Goal: Use online tool/utility: Utilize a website feature to perform a specific function

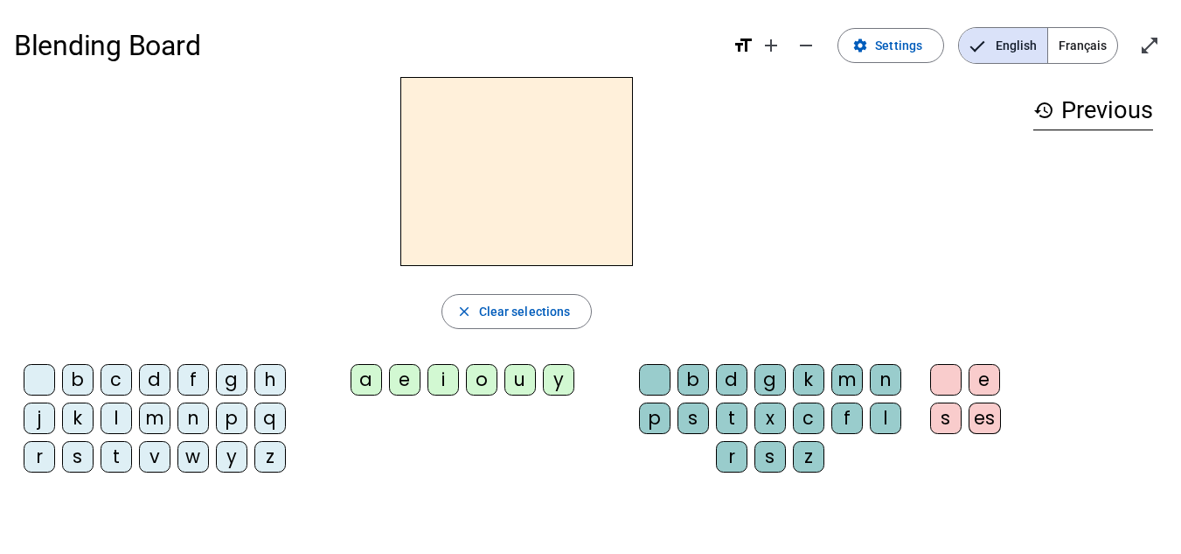
click at [1084, 41] on span "Français" at bounding box center [1083, 45] width 69 height 35
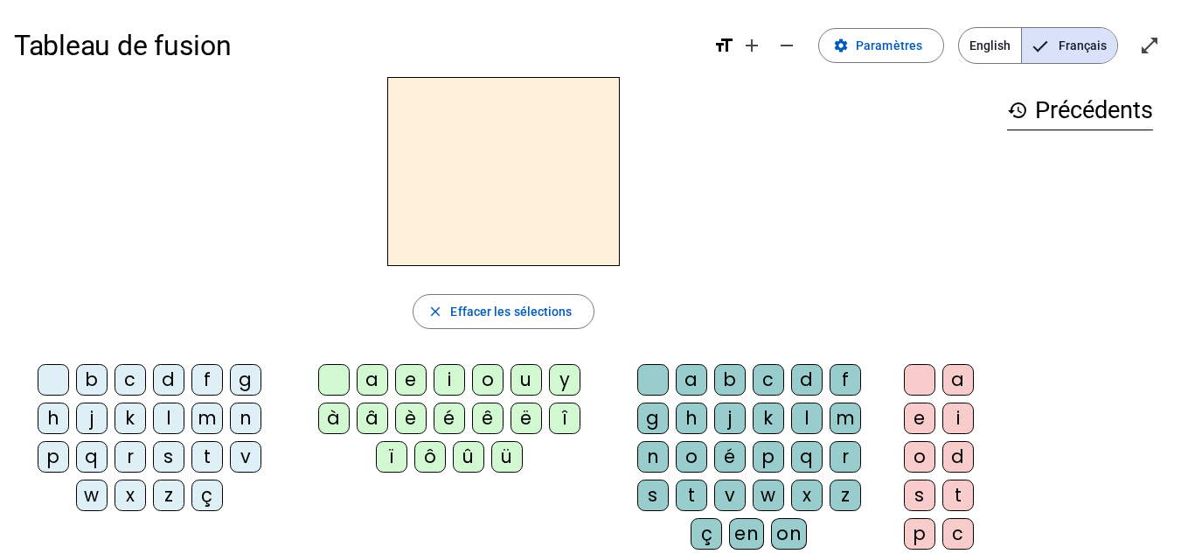
drag, startPoint x: 87, startPoint y: 373, endPoint x: 415, endPoint y: 177, distance: 382.0
click at [415, 177] on div "close [PERSON_NAME] les sélections b c d f g h j k l m n p q r s t v w x z ç a …" at bounding box center [503, 358] width 979 height 563
click at [90, 379] on div "b" at bounding box center [91, 379] width 31 height 31
click at [373, 378] on div "a" at bounding box center [372, 379] width 31 height 31
click at [805, 415] on div "l" at bounding box center [806, 417] width 31 height 31
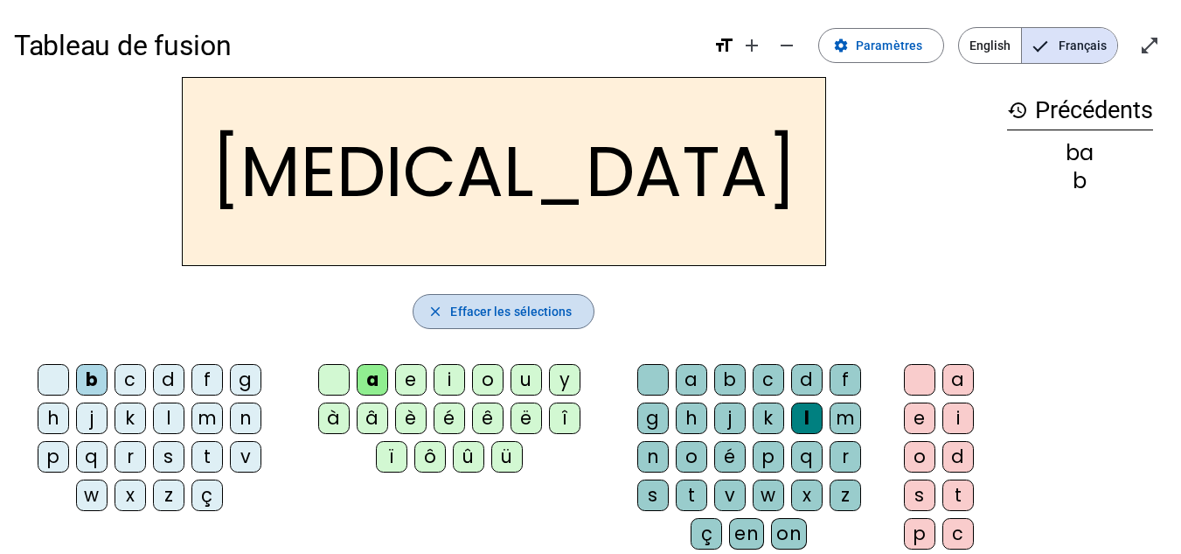
click at [509, 316] on span "Effacer les sélections" at bounding box center [511, 311] width 122 height 21
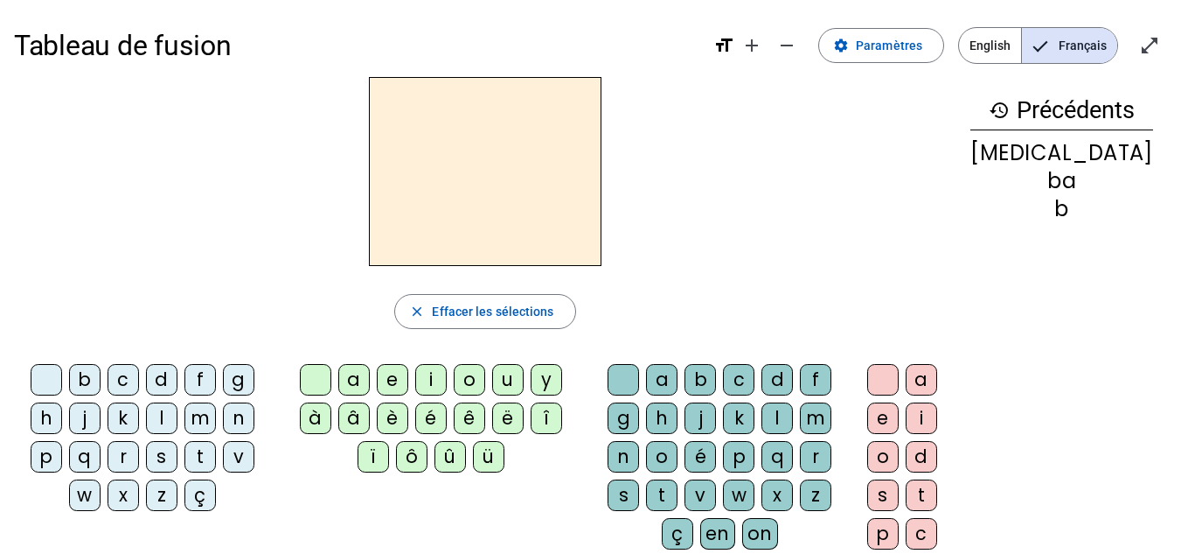
click at [204, 420] on div "m" at bounding box center [200, 417] width 31 height 31
click at [442, 374] on div "i" at bounding box center [430, 379] width 31 height 31
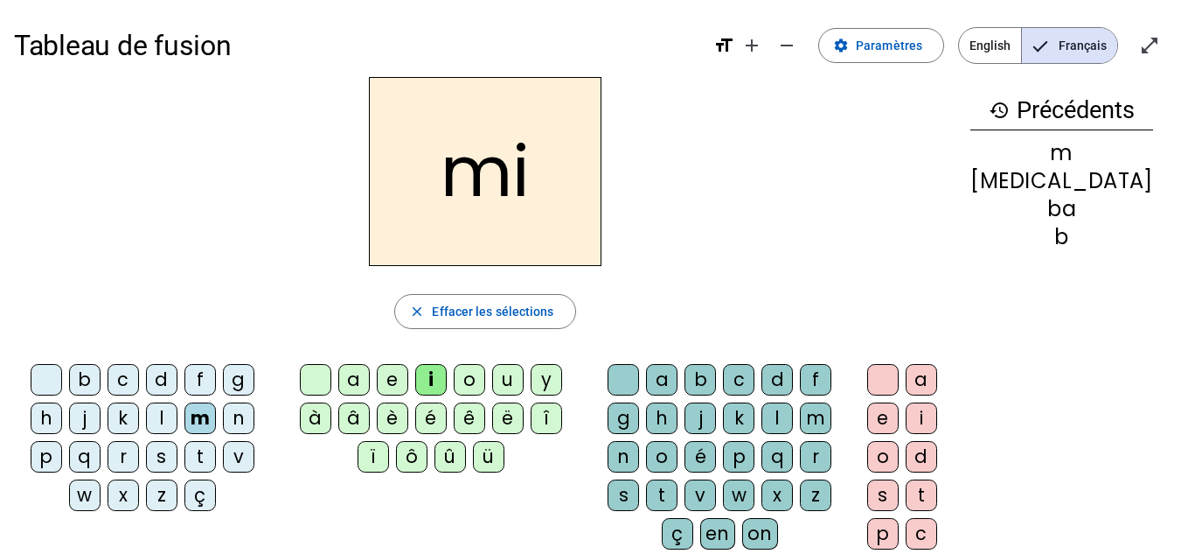
click at [639, 490] on div "s" at bounding box center [623, 494] width 31 height 31
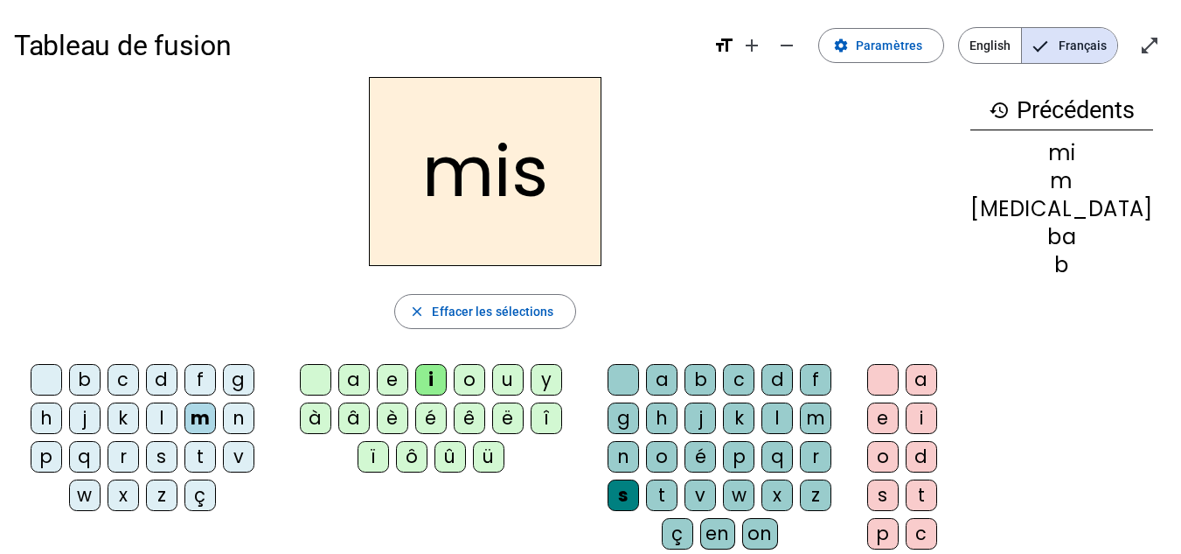
click at [731, 46] on mat-icon "format_size" at bounding box center [724, 45] width 21 height 21
click at [752, 50] on mat-icon "add" at bounding box center [752, 45] width 21 height 21
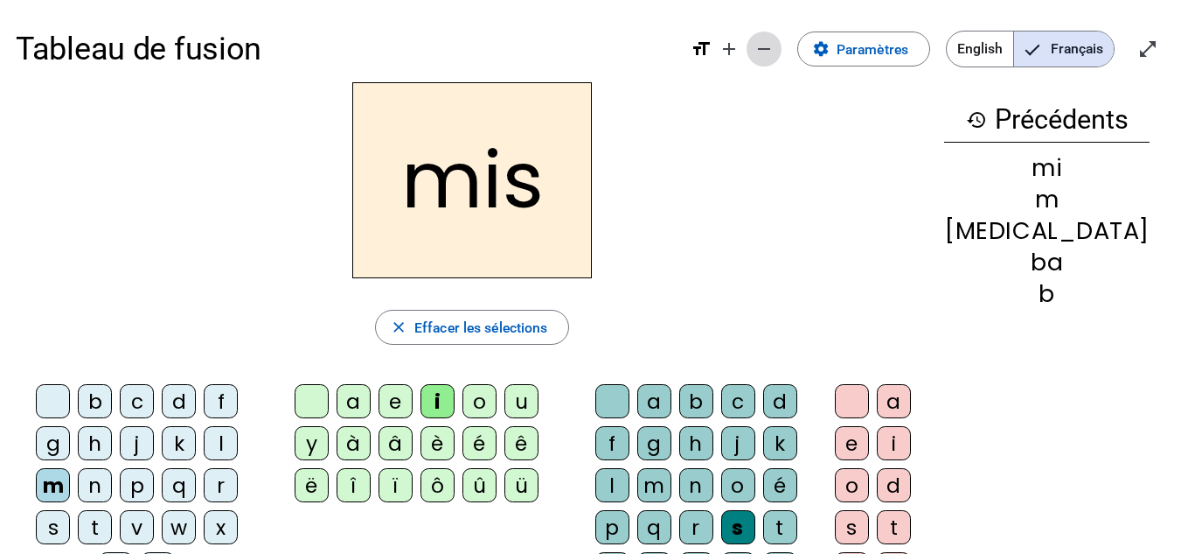
click at [761, 47] on mat-icon "remove" at bounding box center [764, 48] width 21 height 21
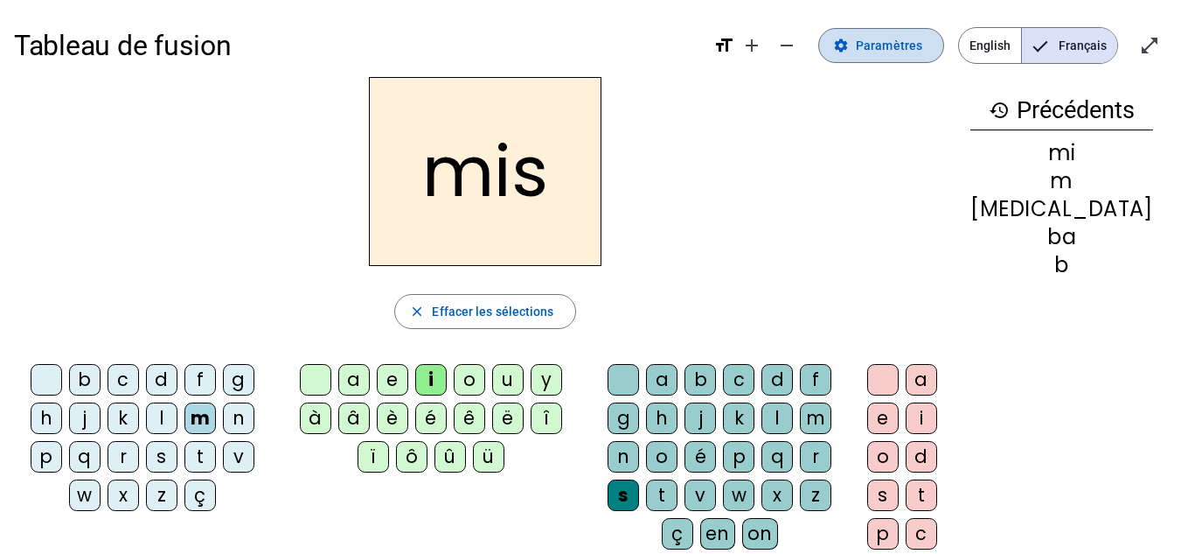
click at [873, 52] on span "Paramètres" at bounding box center [889, 45] width 66 height 21
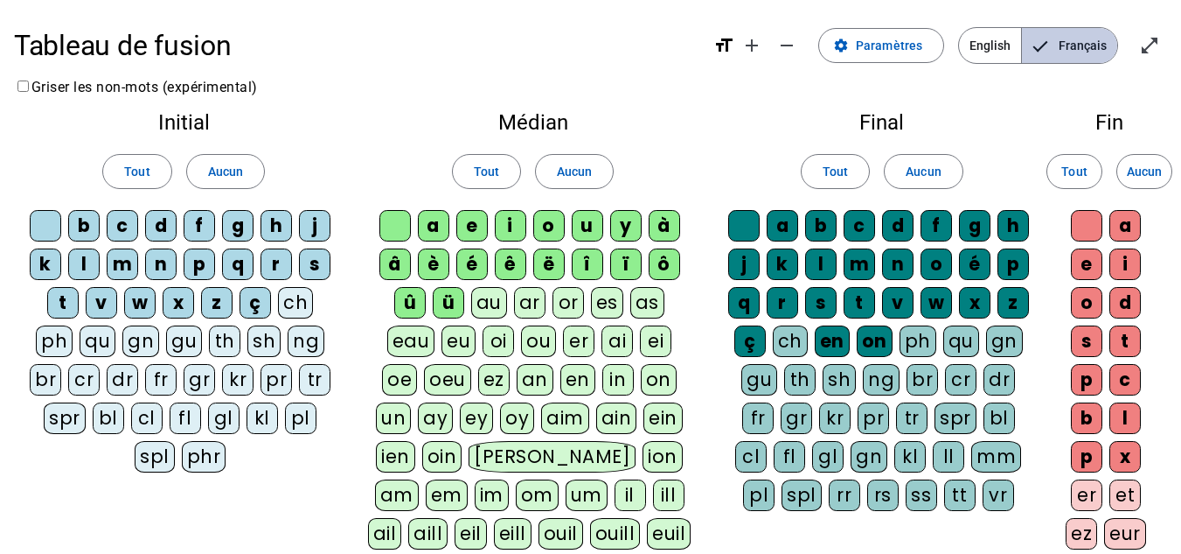
click at [1077, 52] on span "Français" at bounding box center [1069, 45] width 95 height 35
